Goal: Information Seeking & Learning: Check status

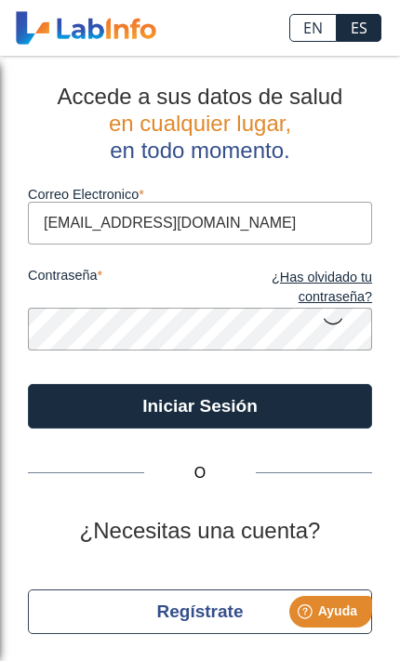
type input "[EMAIL_ADDRESS][DOMAIN_NAME]"
click at [200, 405] on button "Iniciar Sesión" at bounding box center [200, 406] width 344 height 45
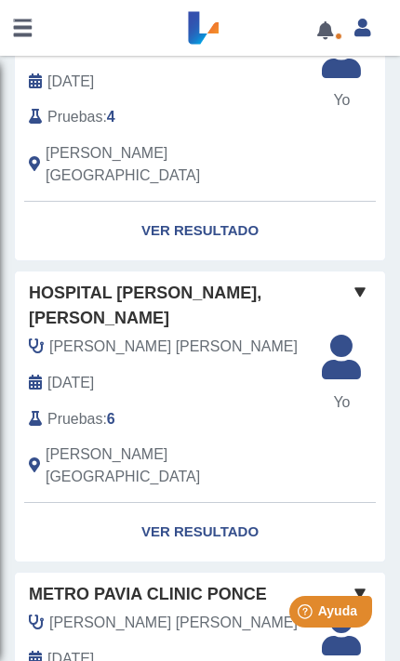
scroll to position [529, 0]
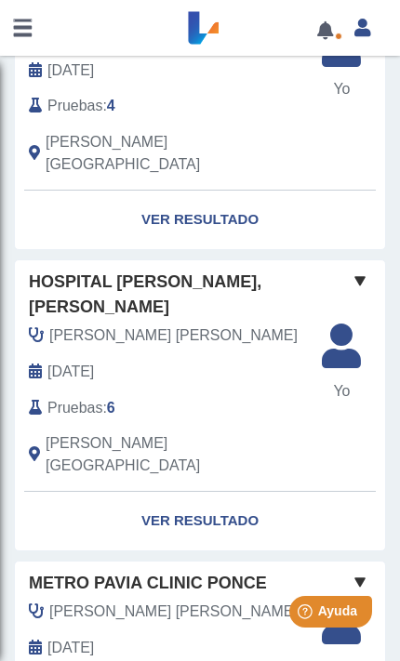
click at [178, 492] on link "Ver Resultado" at bounding box center [200, 521] width 370 height 59
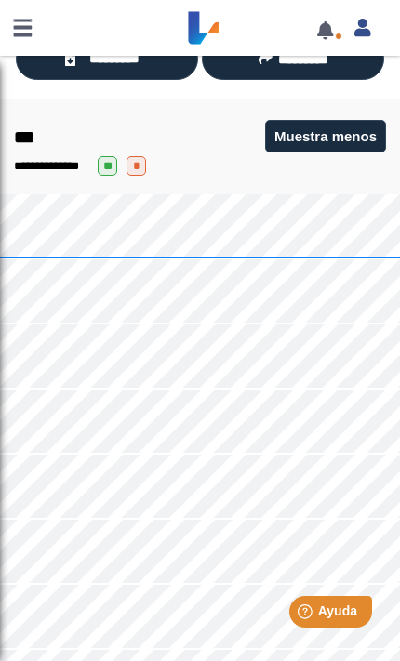
scroll to position [191, 0]
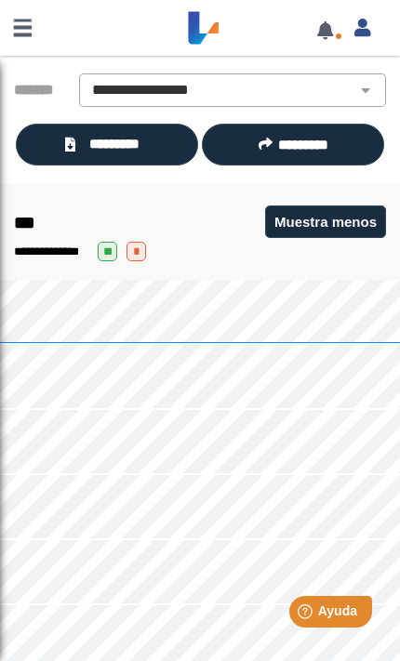
click at [264, 128] on button "*********" at bounding box center [293, 145] width 182 height 42
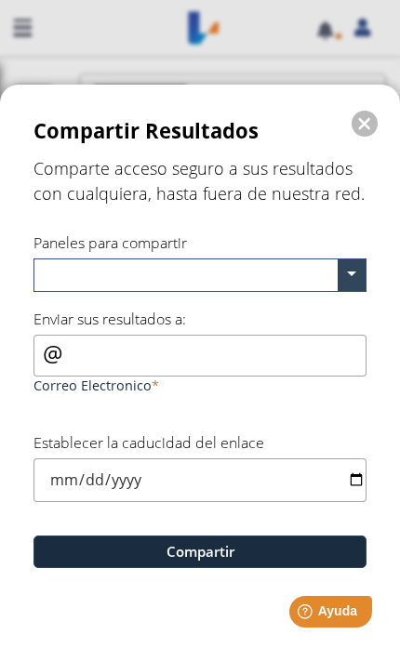
scroll to position [0, 0]
click at [373, 123] on form "Compartir Resultados  Comparte acceso seguro a sus resultados con cualquiera, …" at bounding box center [200, 373] width 400 height 576
click at [364, 125] on button "" at bounding box center [364, 124] width 26 height 26
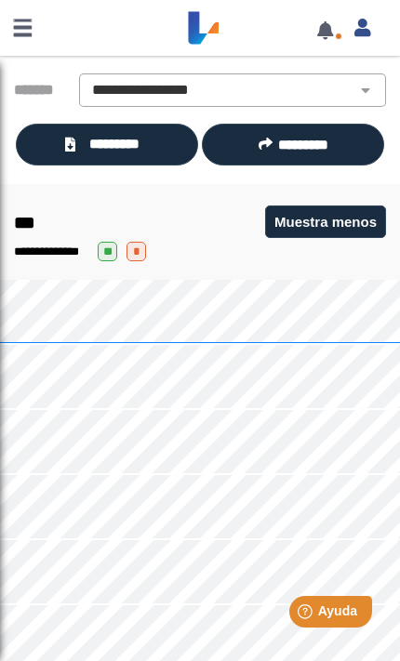
click at [74, 141] on icon at bounding box center [70, 145] width 10 height 14
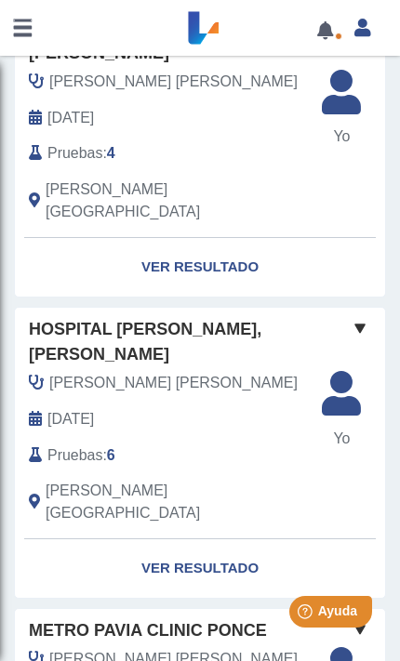
scroll to position [393, 0]
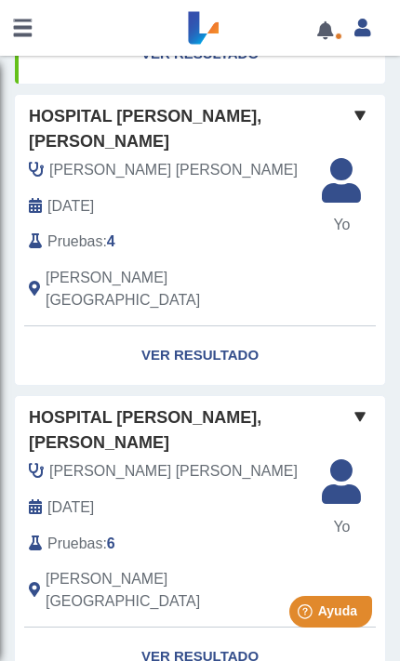
click at [184, 627] on link "Ver Resultado" at bounding box center [200, 656] width 370 height 59
click at [182, 627] on link "Ver Resultado" at bounding box center [200, 656] width 370 height 59
